Goal: Navigation & Orientation: Understand site structure

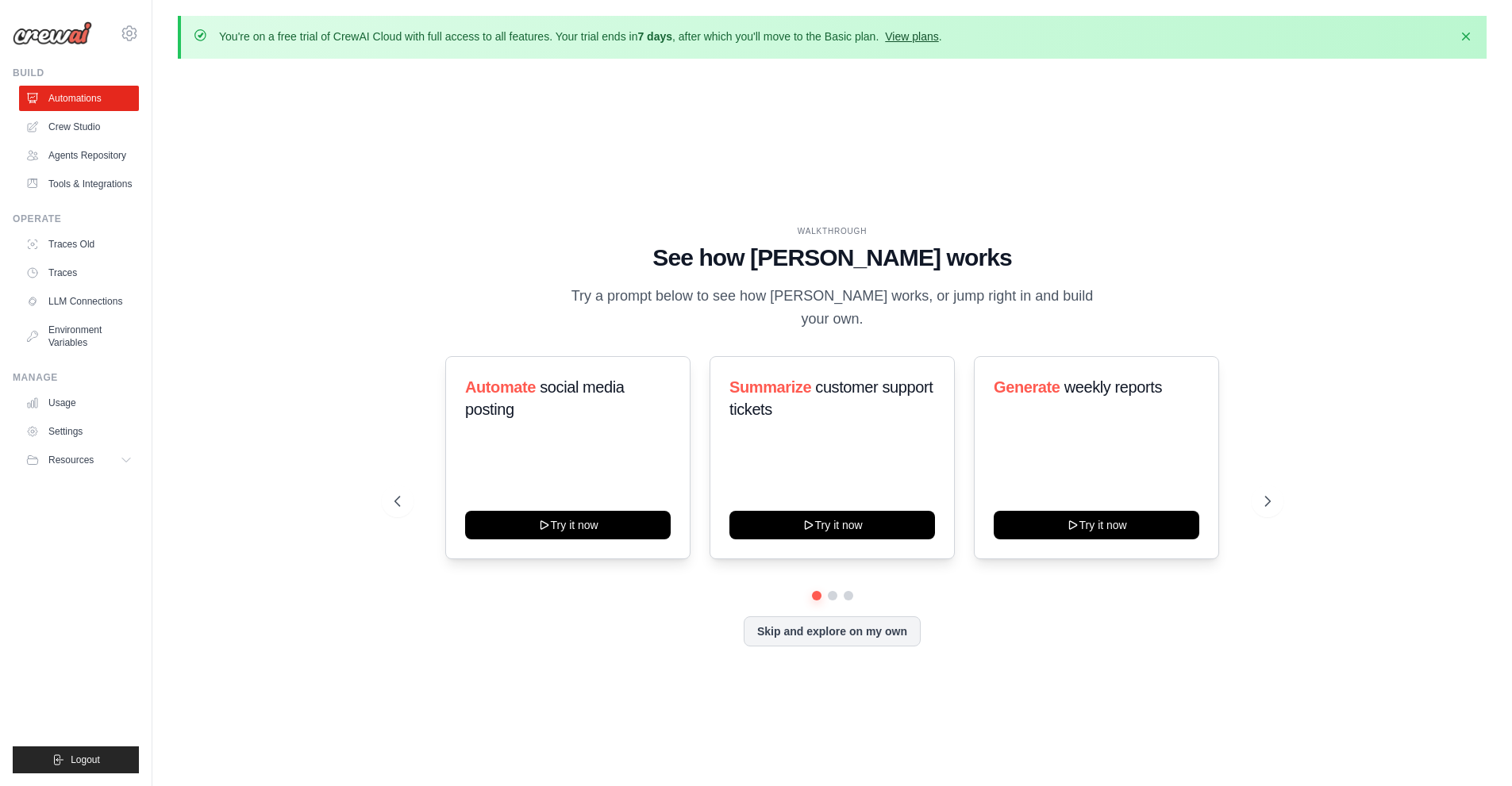
click at [939, 38] on link "View plans" at bounding box center [911, 36] width 53 height 12
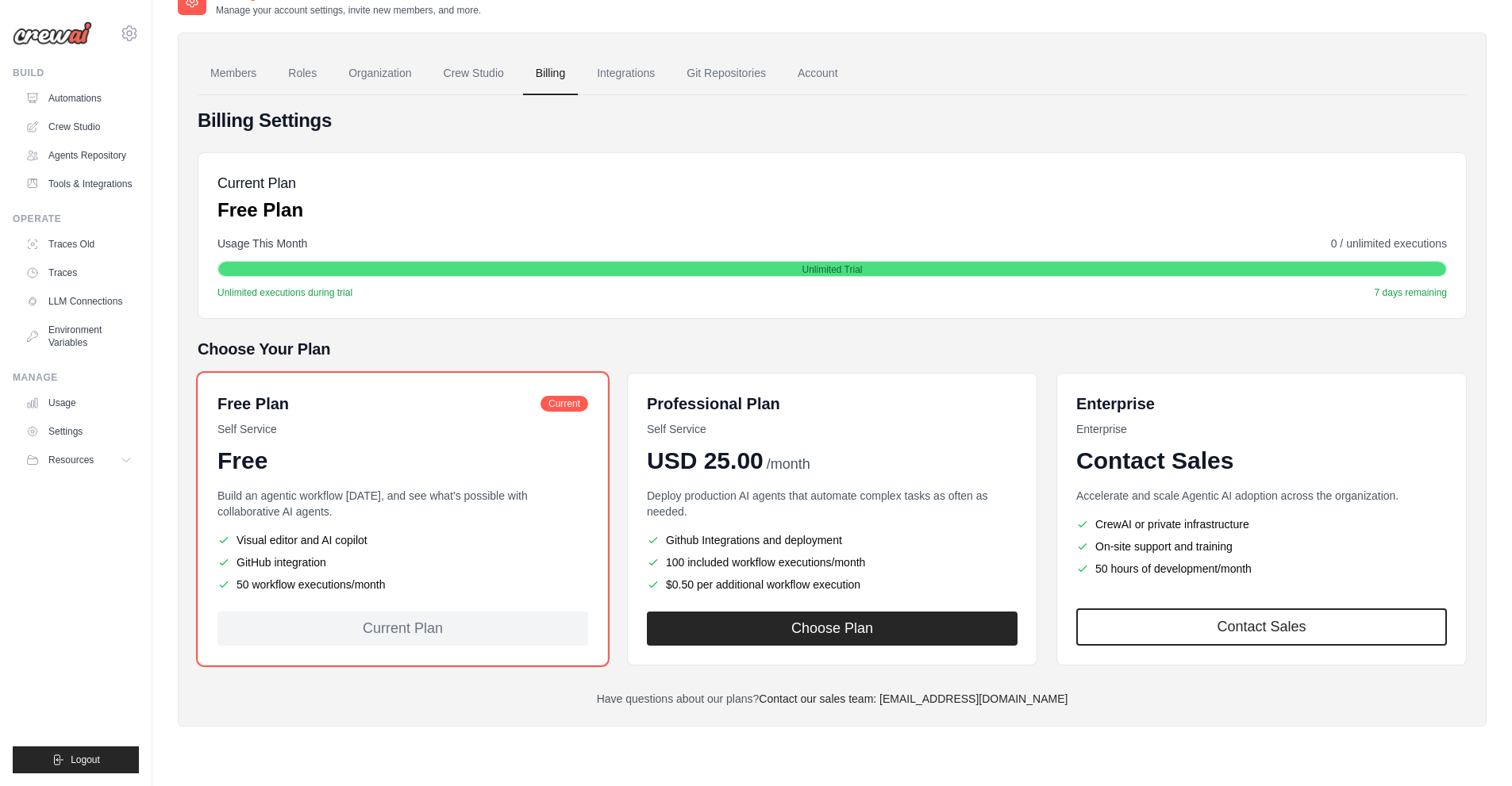
scroll to position [7, 0]
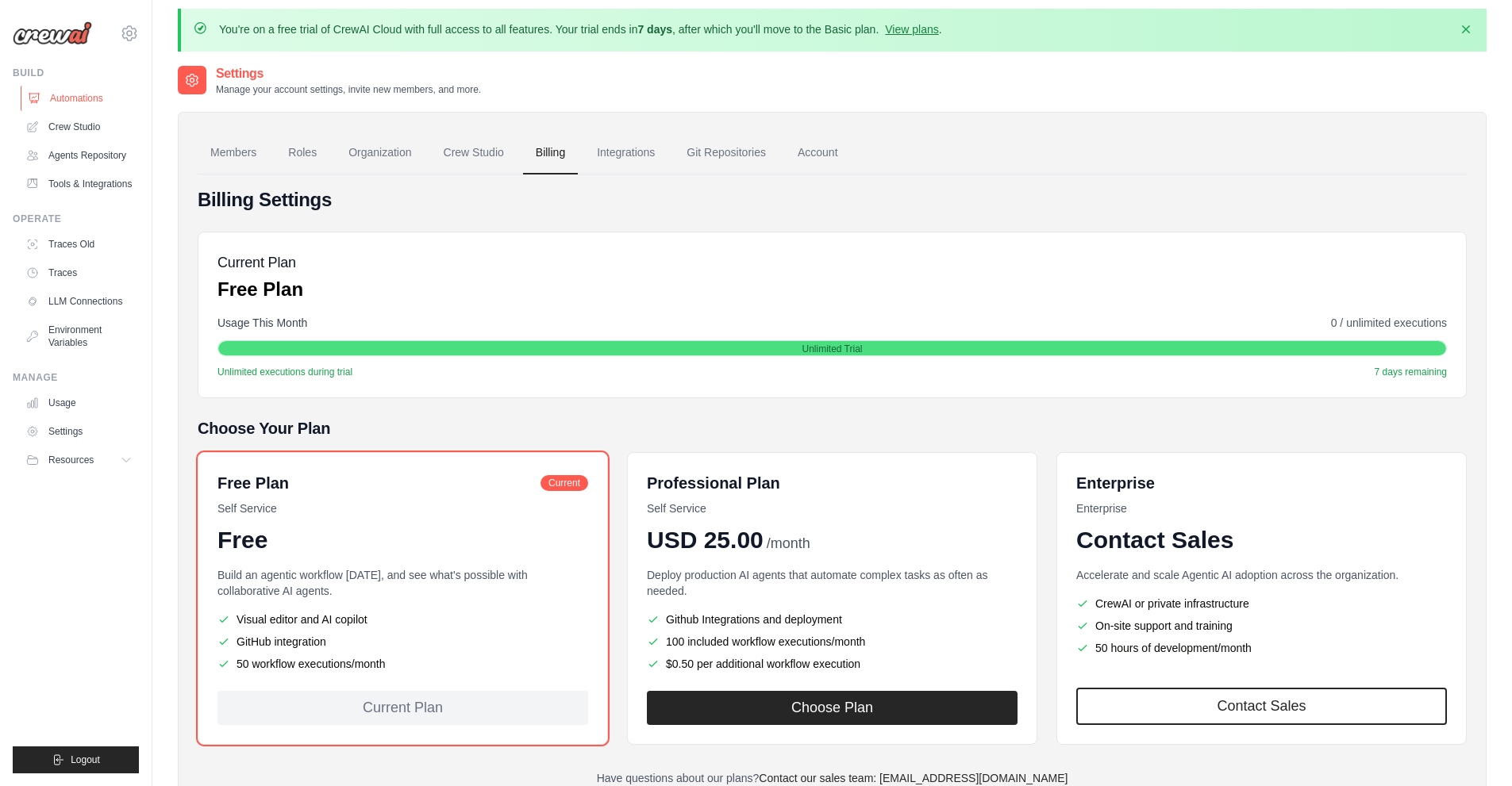
click at [76, 97] on link "Automations" at bounding box center [80, 98] width 120 height 25
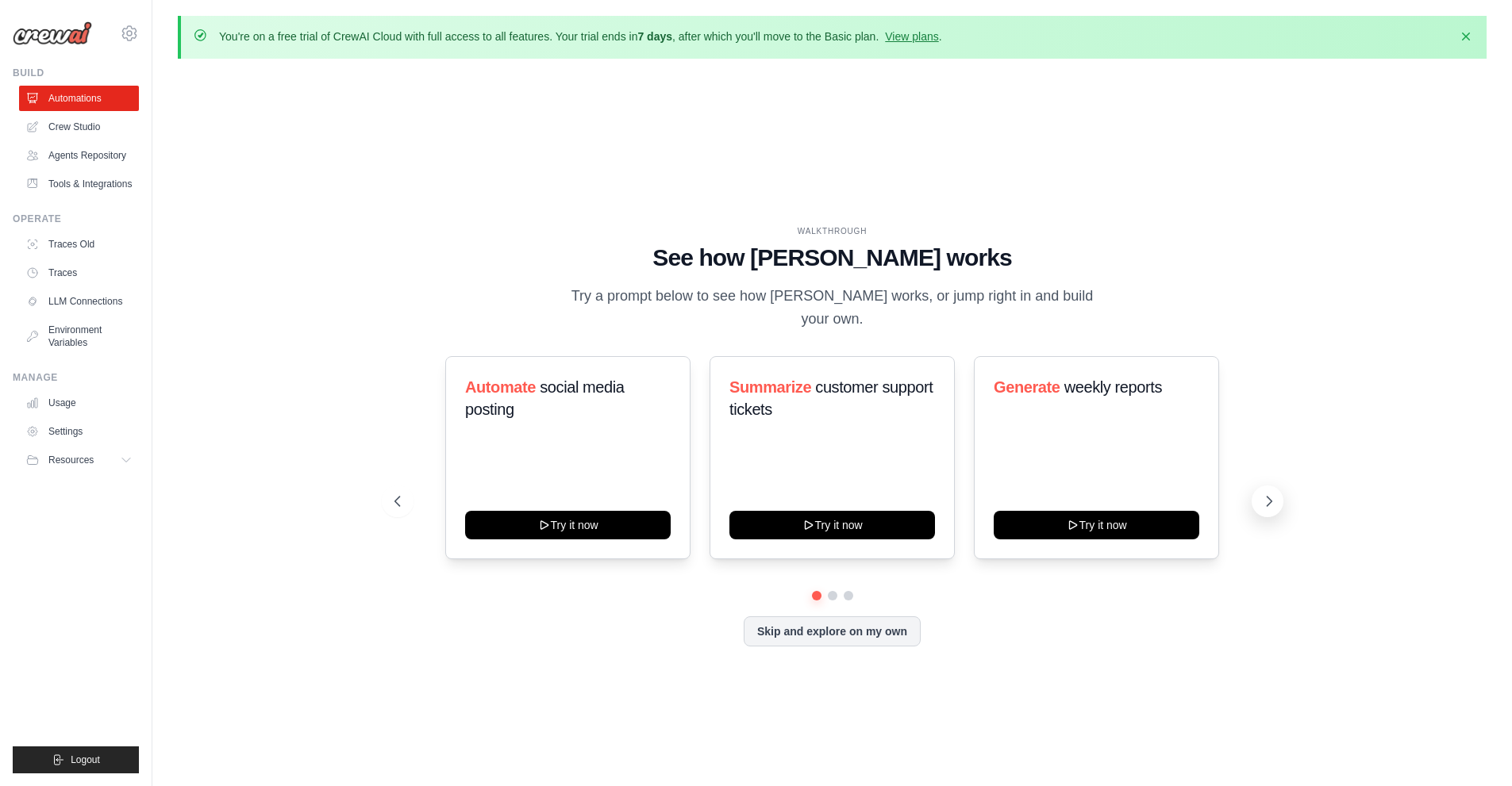
click at [1268, 495] on icon at bounding box center [1269, 501] width 16 height 16
click at [1267, 501] on icon at bounding box center [1269, 501] width 16 height 16
click at [397, 498] on icon at bounding box center [395, 501] width 4 height 10
click at [833, 594] on button at bounding box center [833, 596] width 12 height 12
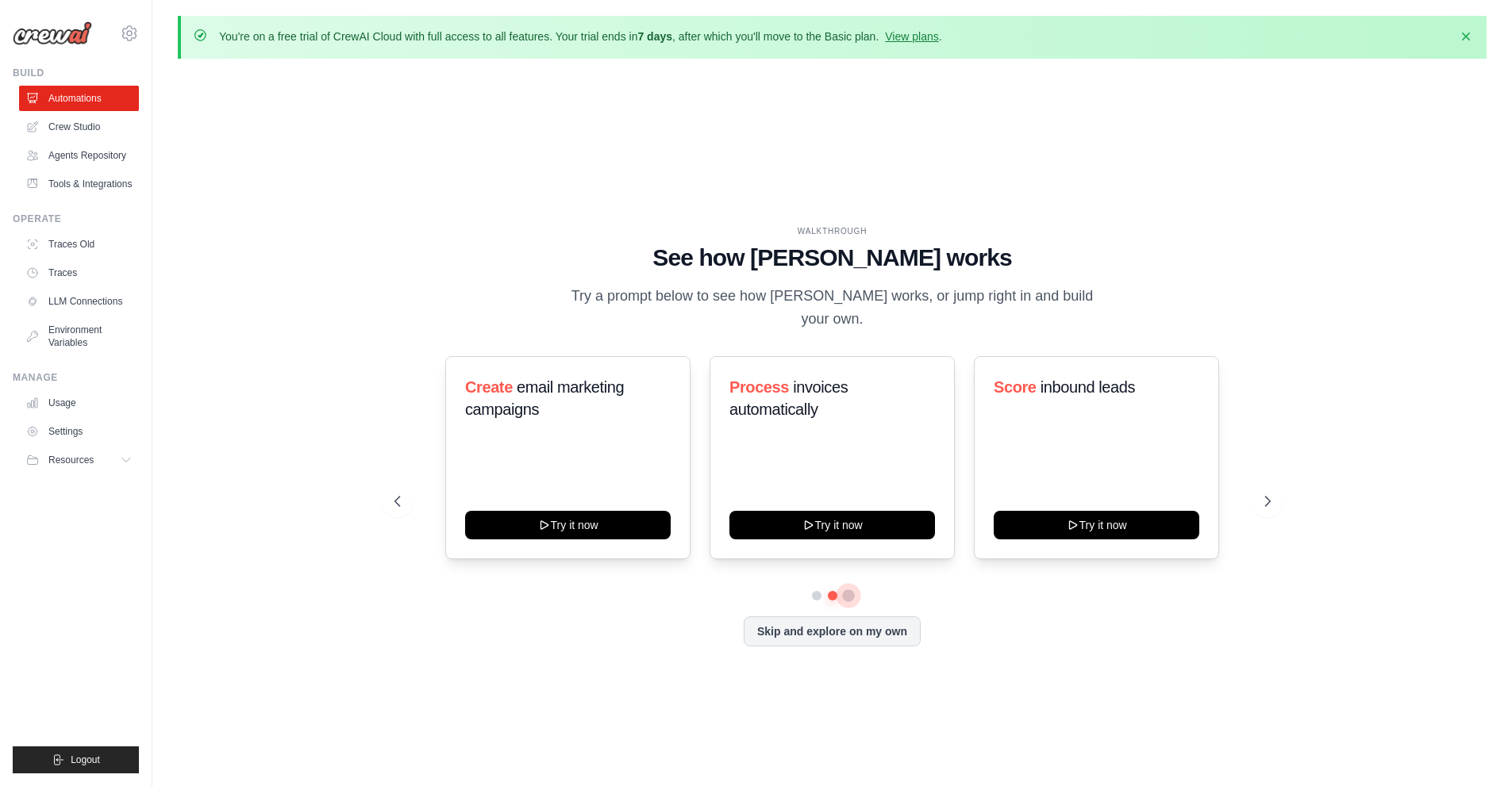
click at [851, 596] on button at bounding box center [849, 596] width 12 height 12
click at [834, 596] on button at bounding box center [832, 595] width 11 height 11
click at [86, 129] on link "Crew Studio" at bounding box center [80, 127] width 120 height 25
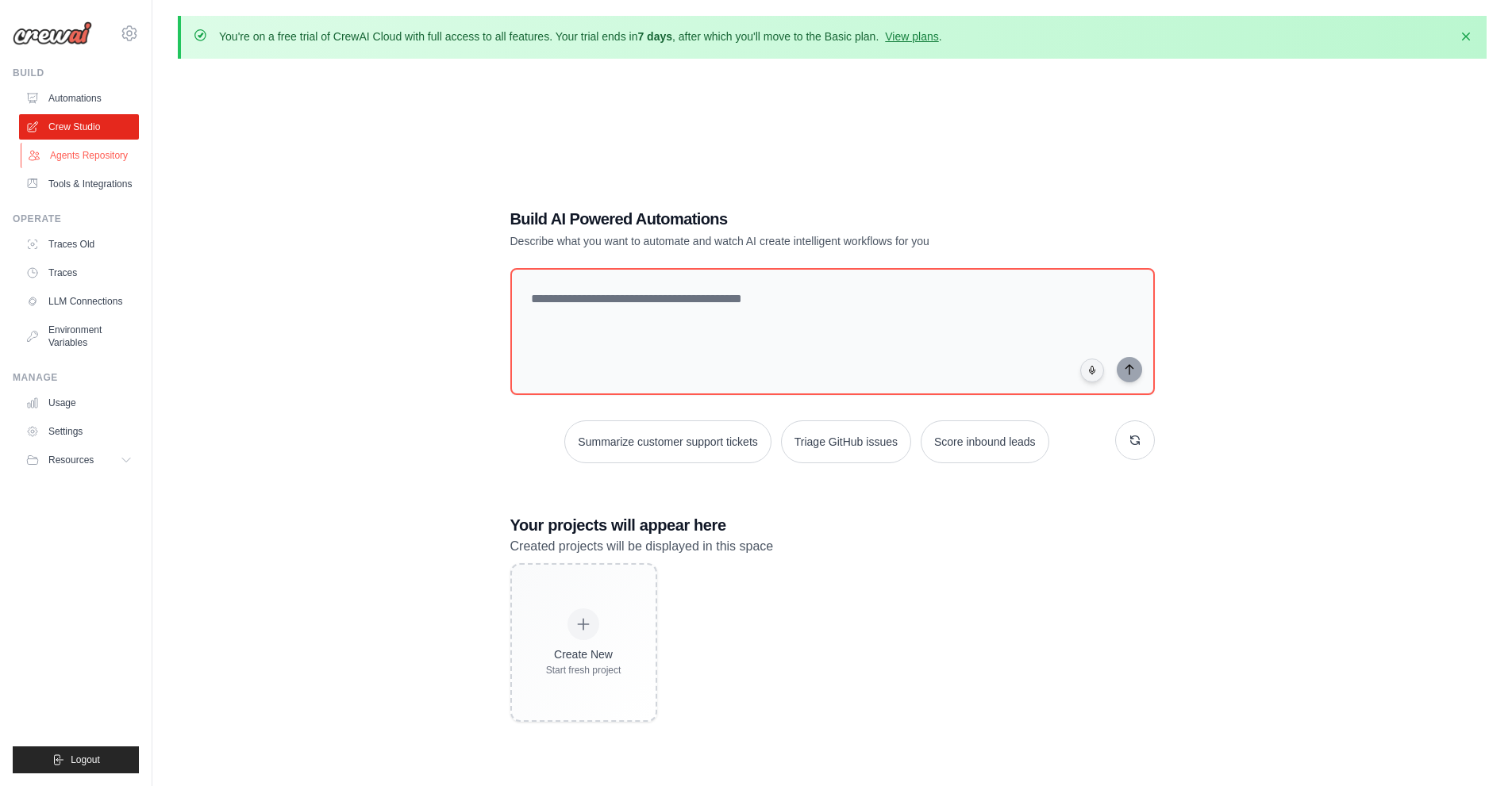
click at [94, 159] on link "Agents Repository" at bounding box center [80, 155] width 120 height 25
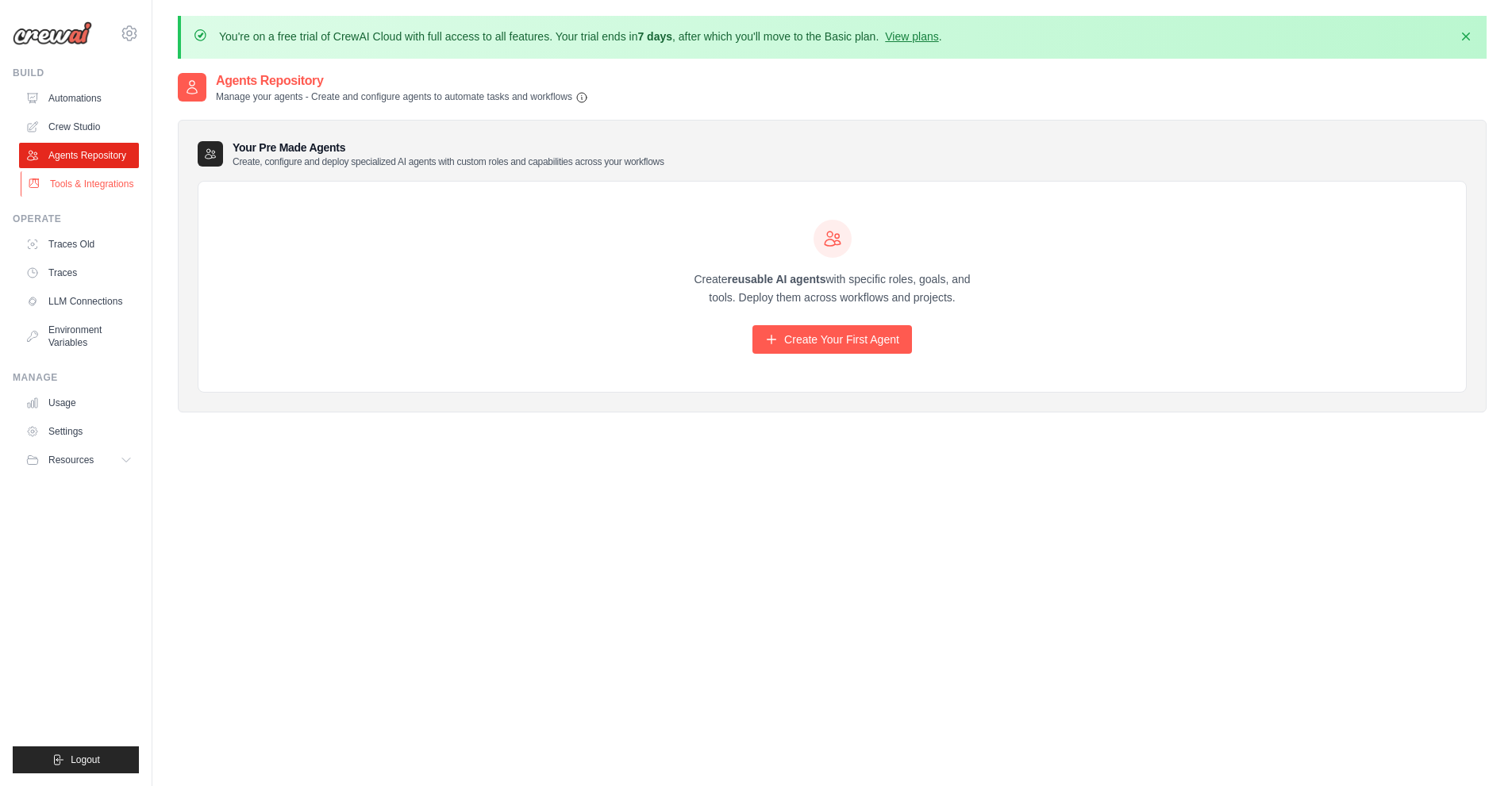
click at [96, 182] on link "Tools & Integrations" at bounding box center [80, 184] width 120 height 25
